Goal: Navigation & Orientation: Find specific page/section

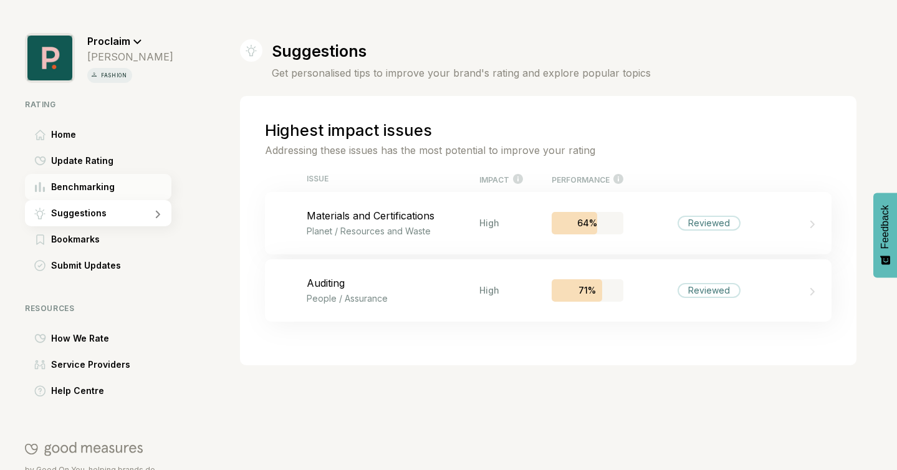
click at [65, 181] on span "Benchmarking" at bounding box center [83, 186] width 64 height 15
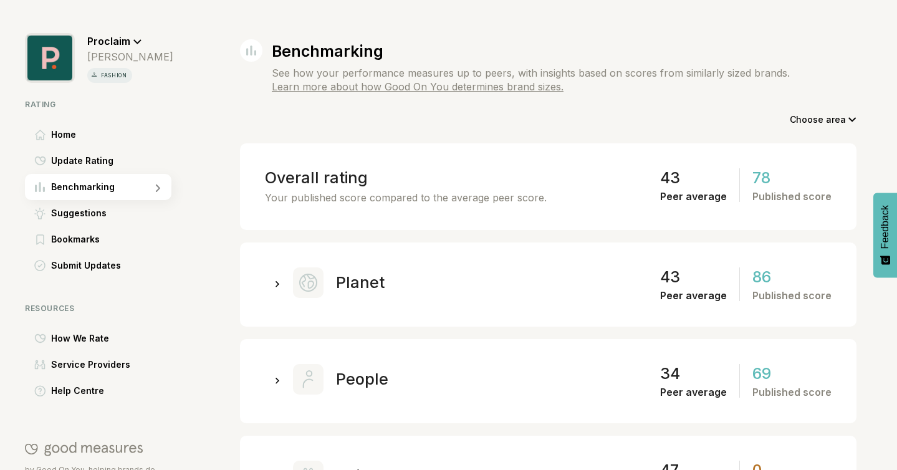
click at [280, 374] on div at bounding box center [277, 379] width 7 height 12
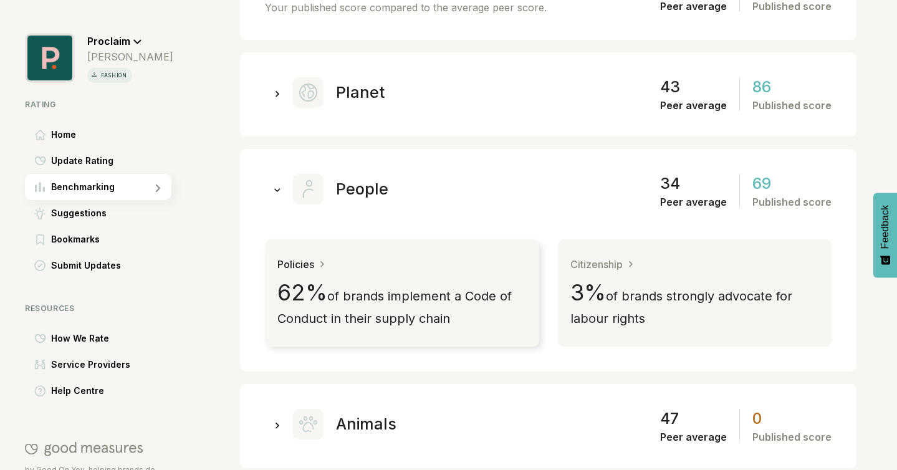
scroll to position [211, 0]
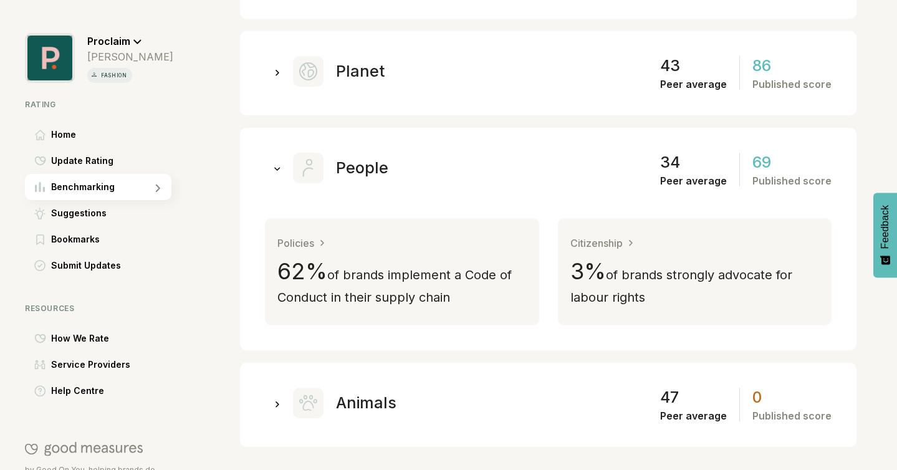
click at [277, 404] on icon at bounding box center [277, 404] width 4 height 6
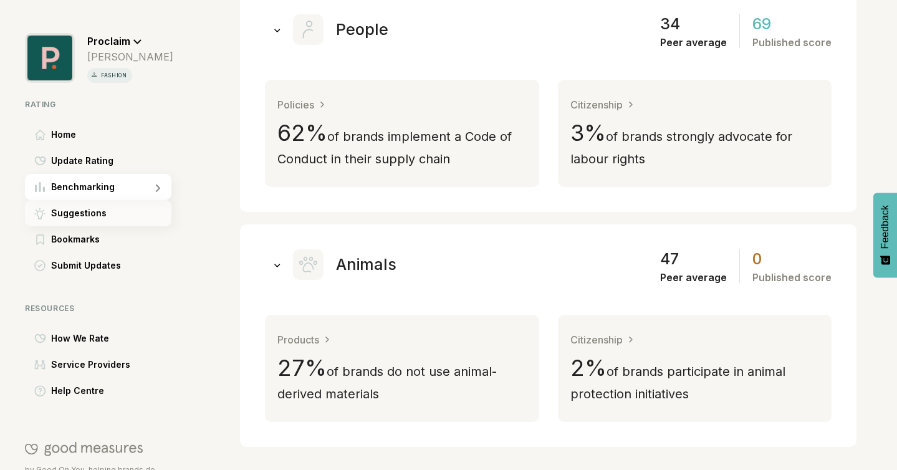
click at [70, 212] on span "Suggestions" at bounding box center [78, 213] width 55 height 15
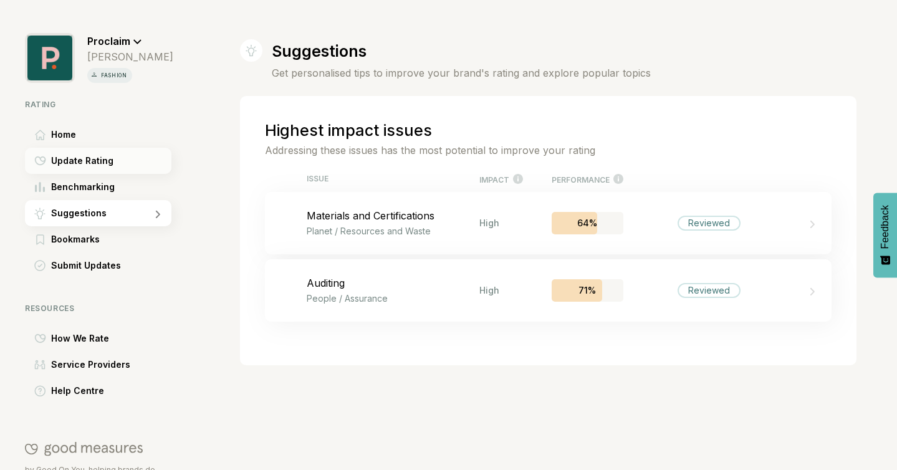
click at [69, 161] on span "Update Rating" at bounding box center [82, 160] width 62 height 15
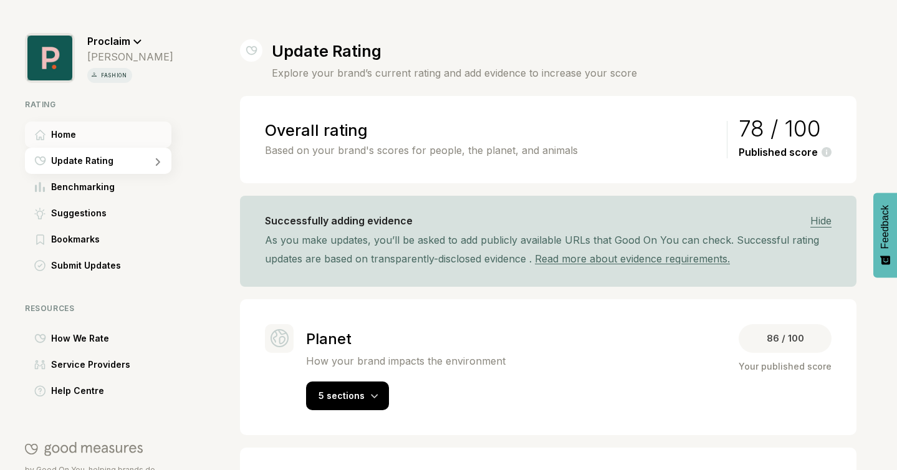
click at [65, 126] on div "Home" at bounding box center [98, 134] width 146 height 26
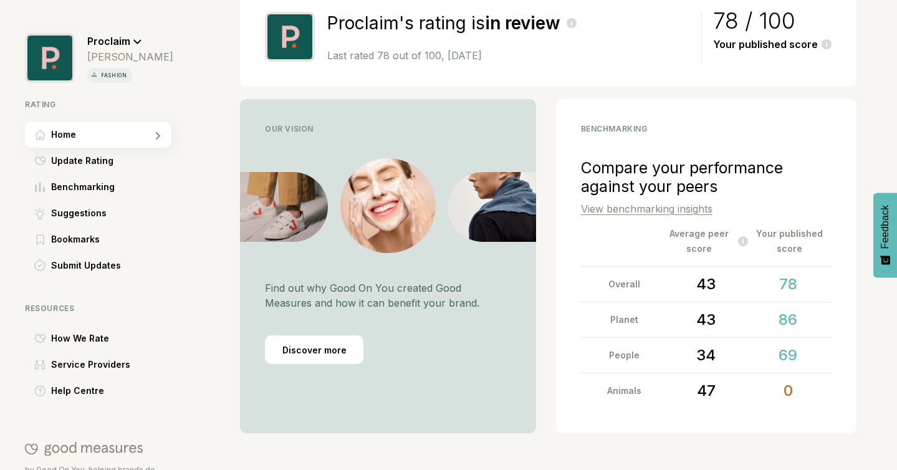
scroll to position [120, 0]
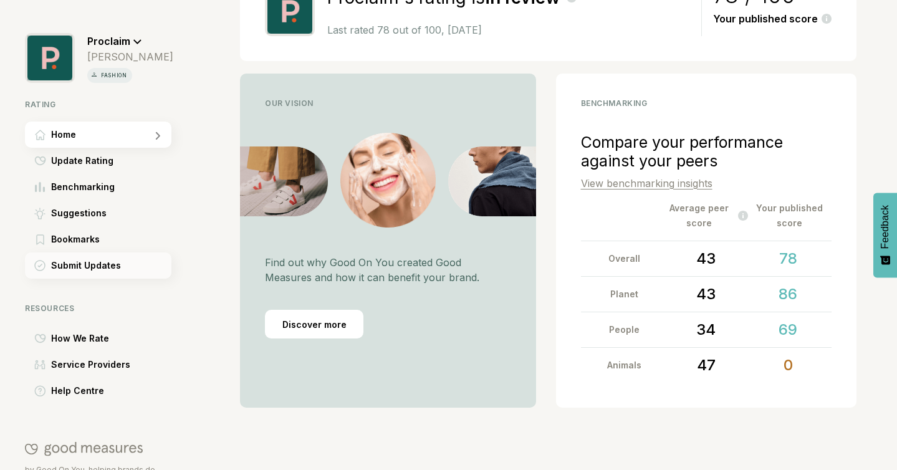
click at [100, 265] on span "Submit Updates" at bounding box center [86, 265] width 70 height 15
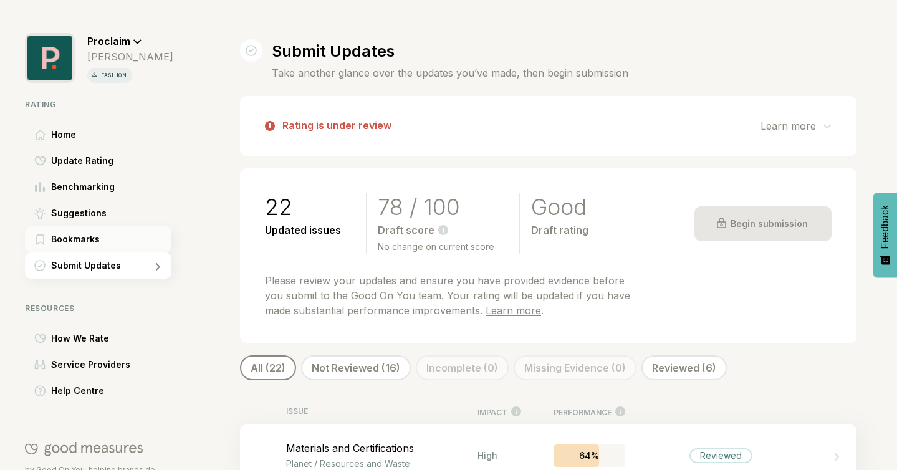
click at [74, 239] on span "Bookmarks" at bounding box center [75, 239] width 49 height 15
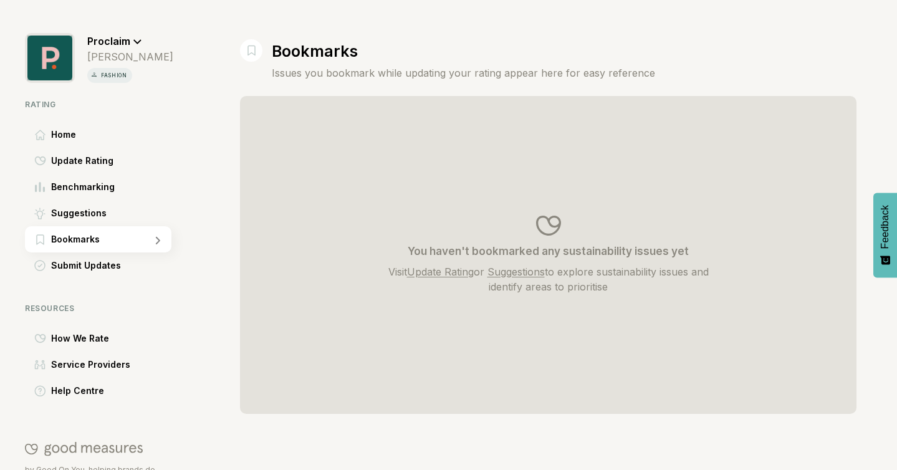
scroll to position [62, 0]
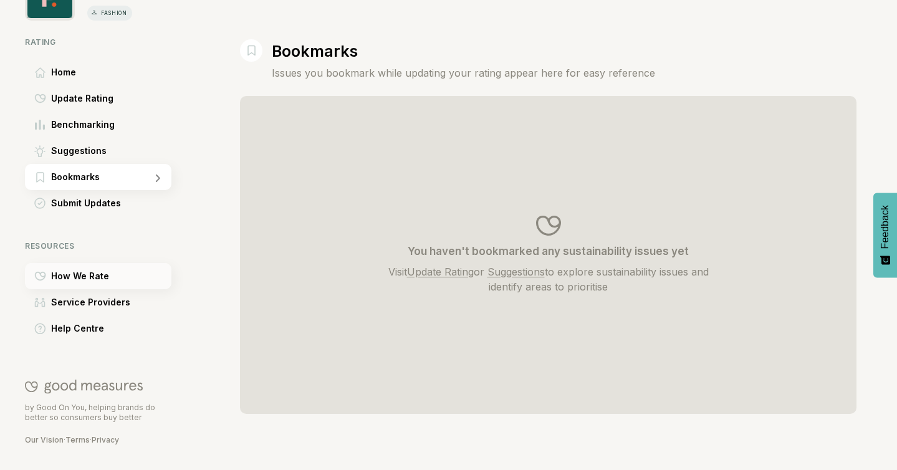
click at [80, 272] on span "How We Rate" at bounding box center [80, 276] width 58 height 15
click at [78, 81] on div "Home" at bounding box center [98, 72] width 146 height 26
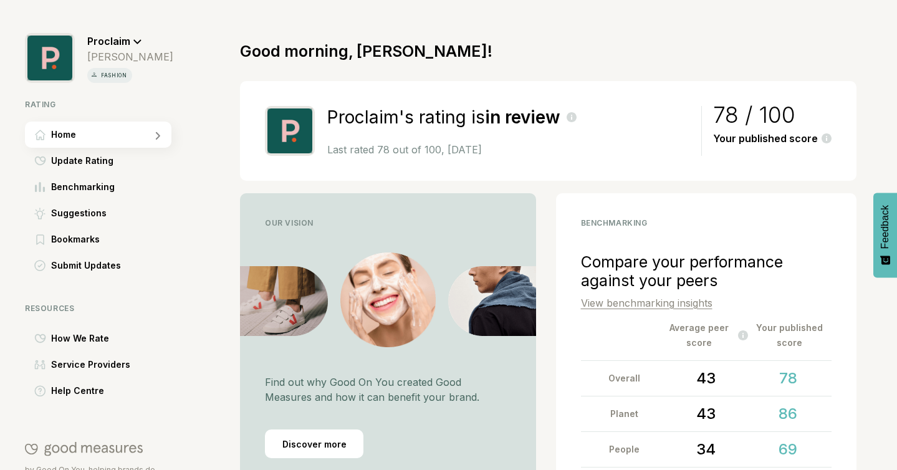
scroll to position [120, 0]
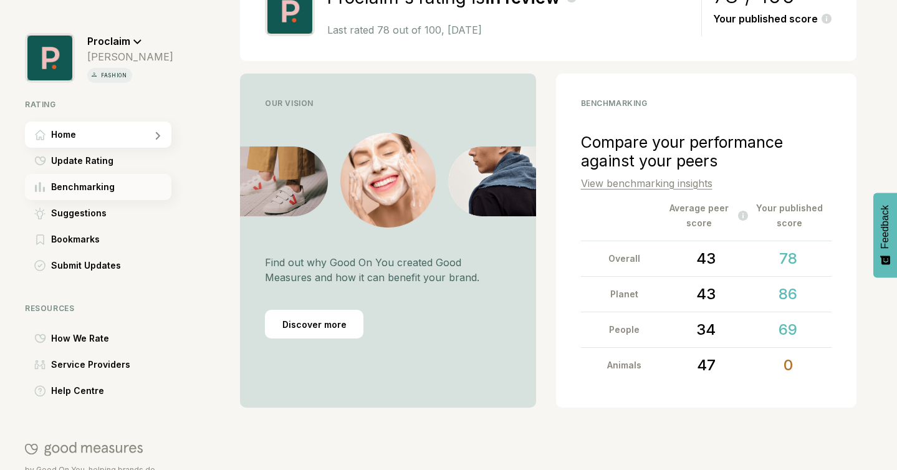
click at [79, 189] on span "Benchmarking" at bounding box center [83, 186] width 64 height 15
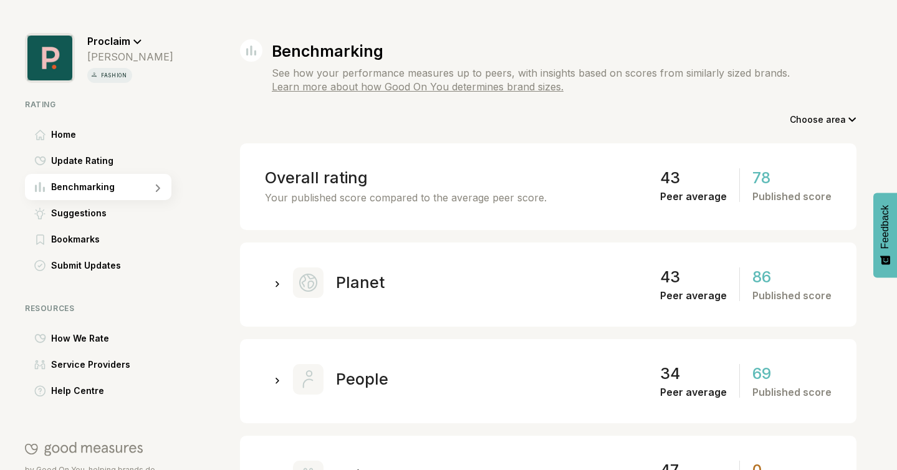
click at [279, 375] on div at bounding box center [277, 379] width 7 height 12
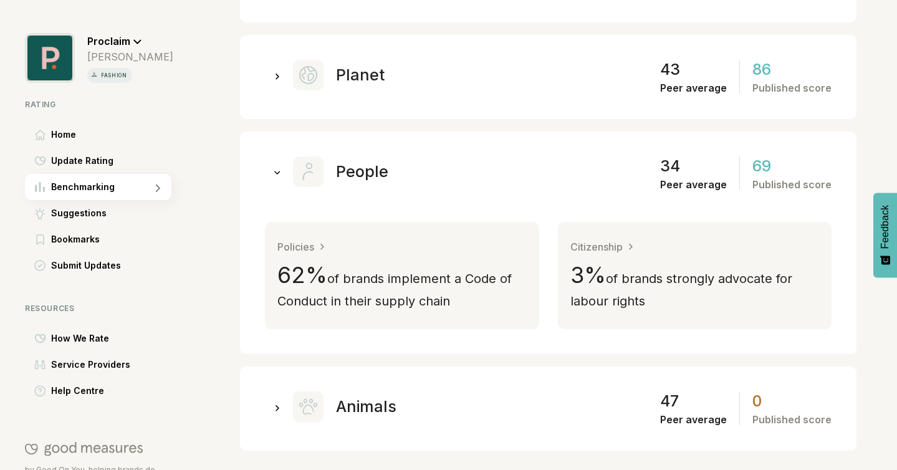
scroll to position [211, 0]
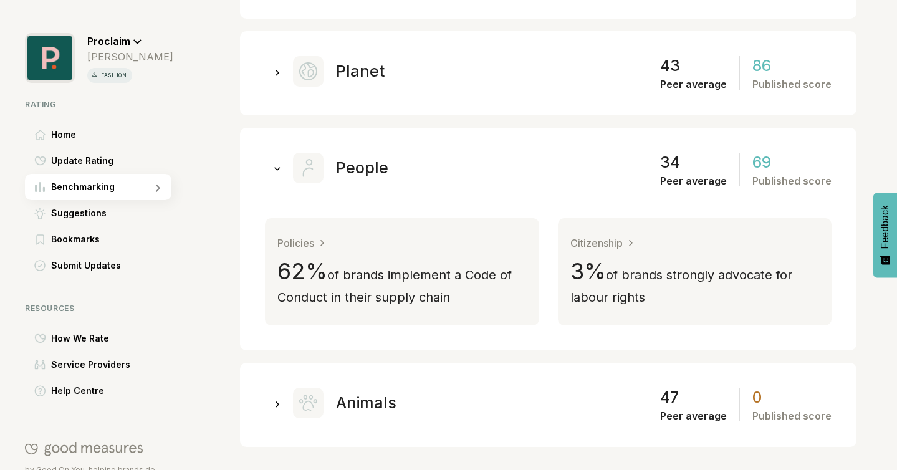
click at [680, 166] on div "34" at bounding box center [670, 162] width 20 height 19
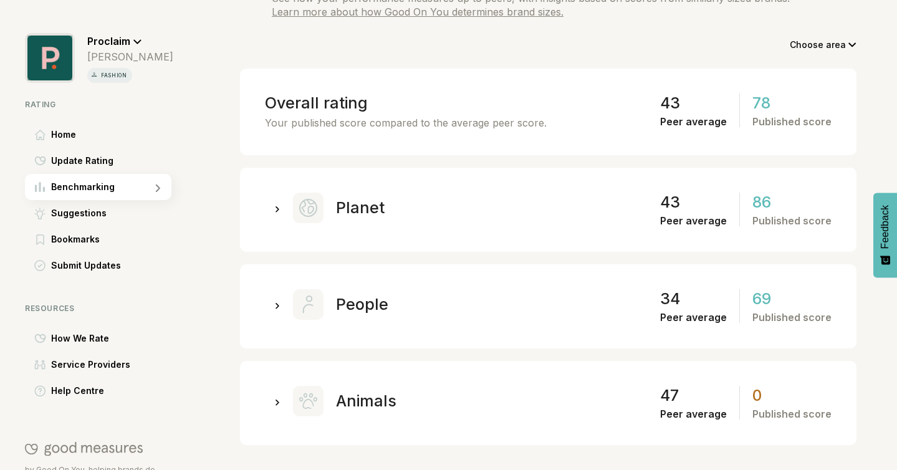
scroll to position [74, 0]
click at [284, 303] on div at bounding box center [277, 305] width 25 height 25
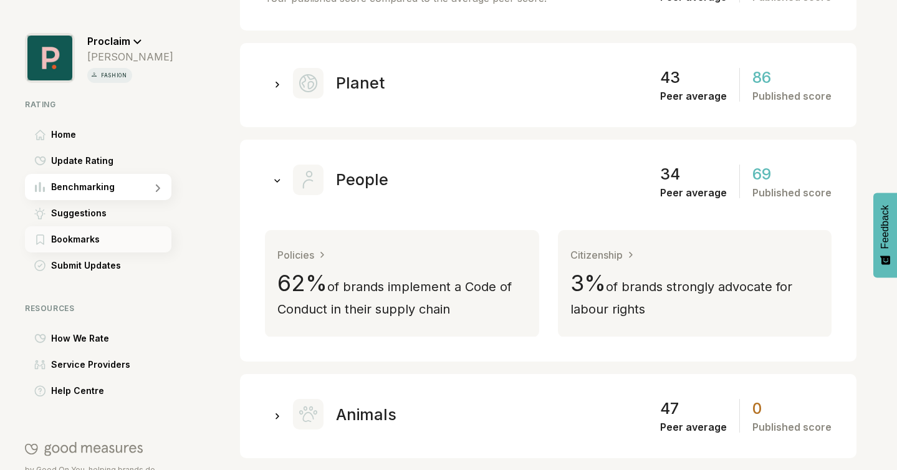
scroll to position [211, 0]
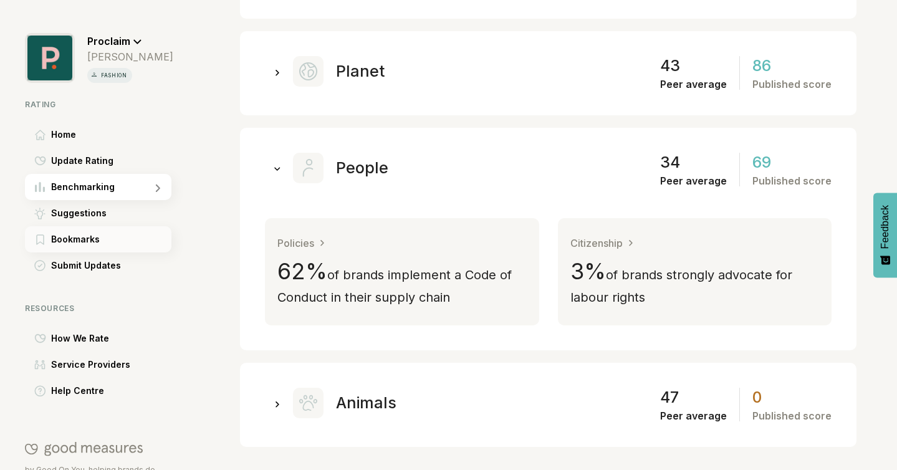
click at [140, 246] on div "Bookmarks" at bounding box center [98, 239] width 146 height 26
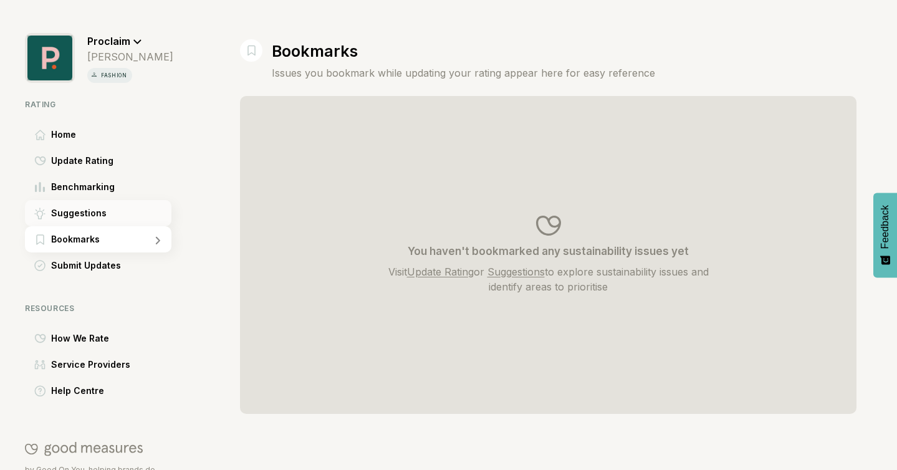
click at [87, 214] on span "Suggestions" at bounding box center [78, 213] width 55 height 15
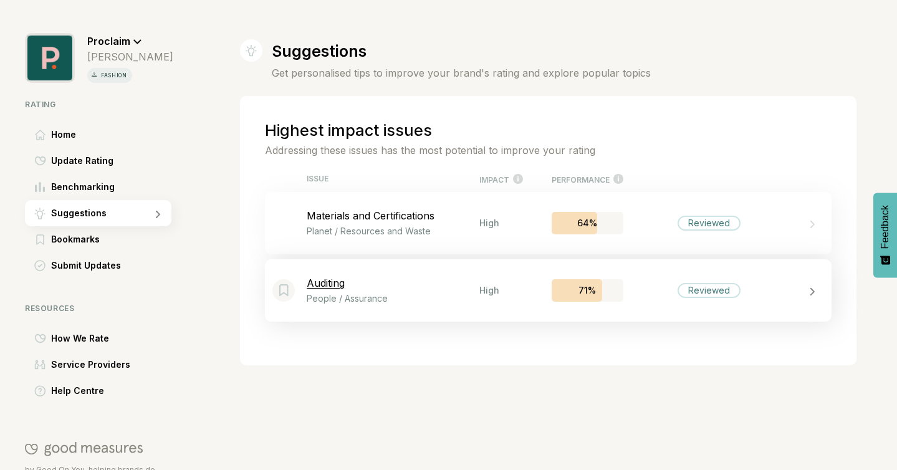
click at [329, 277] on p "Auditing" at bounding box center [393, 283] width 172 height 12
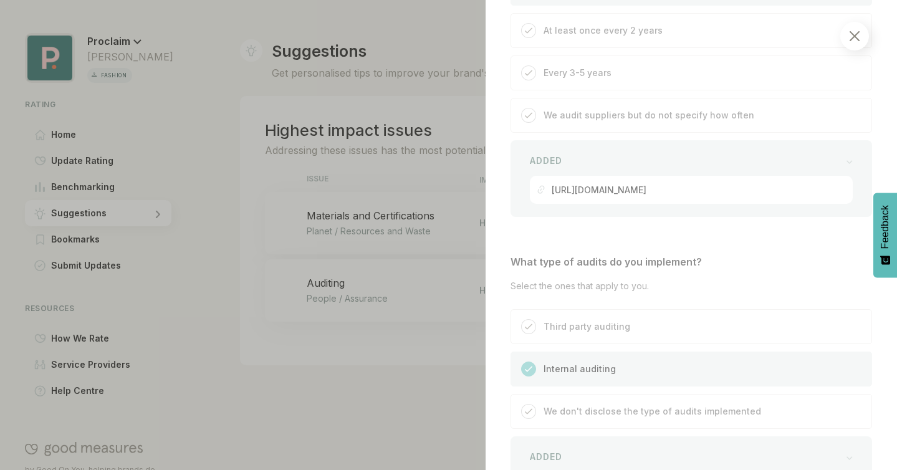
scroll to position [2247, 0]
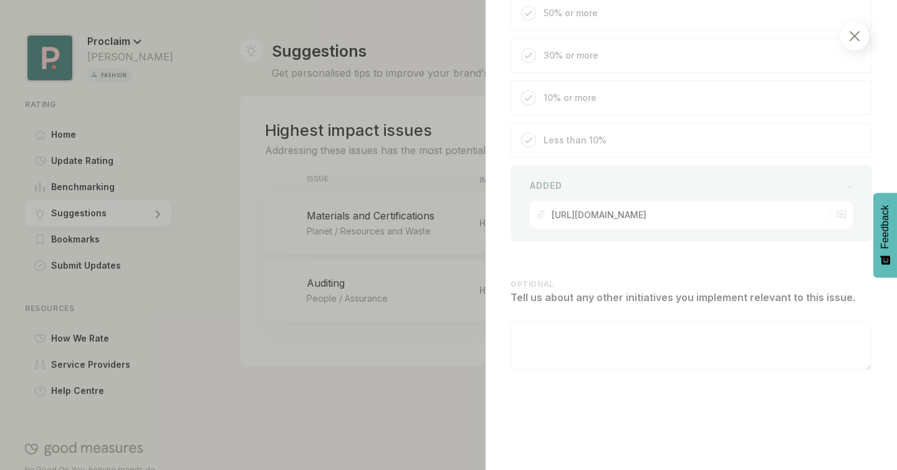
click at [88, 270] on div at bounding box center [448, 235] width 897 height 470
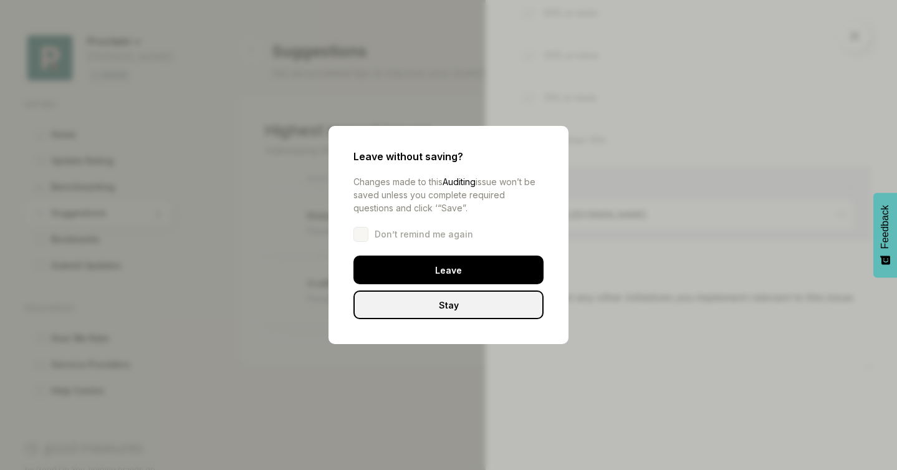
click at [414, 302] on div "Stay" at bounding box center [448, 304] width 190 height 29
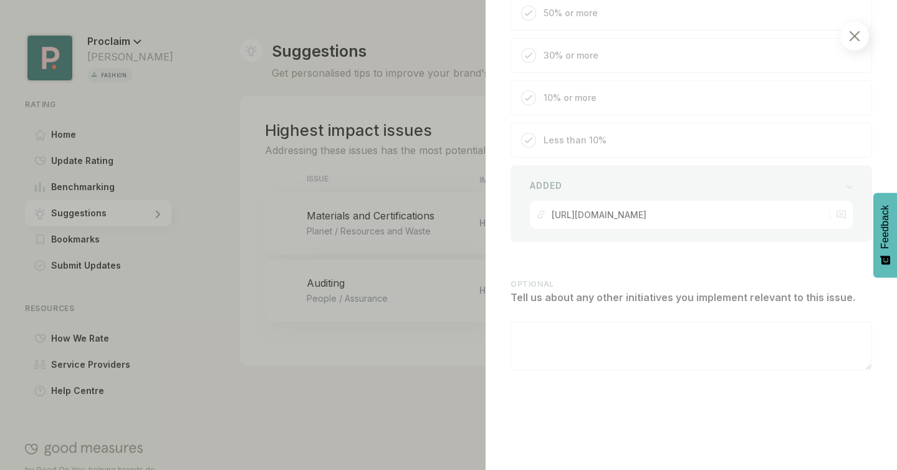
click at [174, 67] on div at bounding box center [448, 235] width 897 height 470
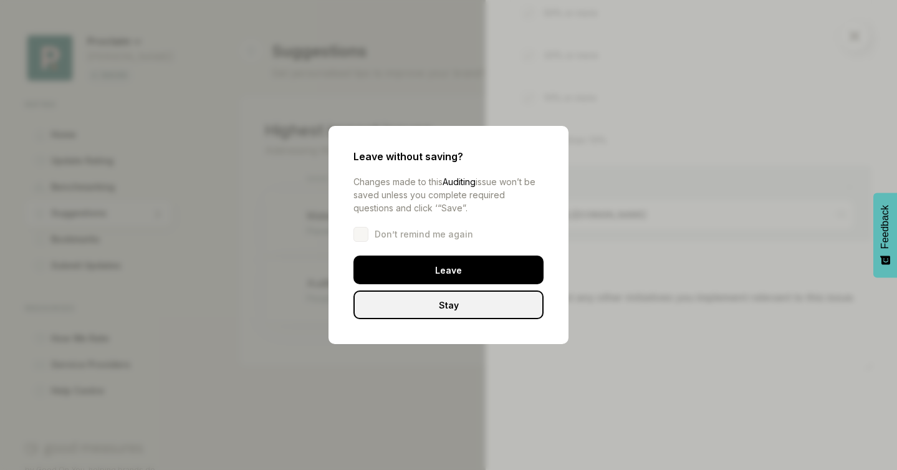
click at [450, 304] on div "Stay" at bounding box center [448, 304] width 190 height 29
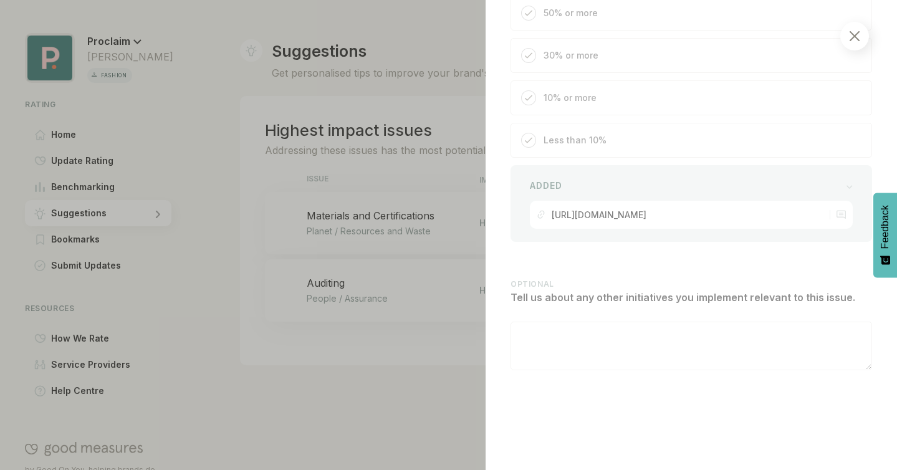
click at [862, 48] on div at bounding box center [854, 36] width 29 height 29
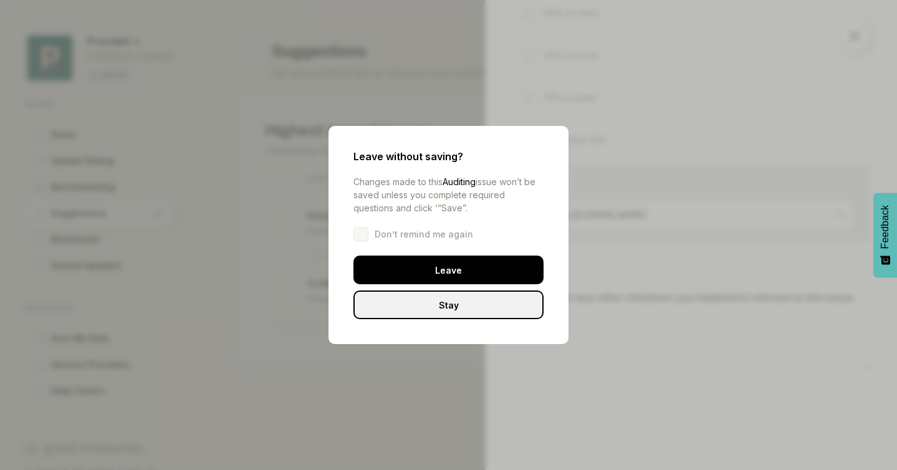
click at [434, 319] on div "Leave without saving? Changes made to this Auditing issue won’t be saved unless…" at bounding box center [448, 235] width 240 height 218
